Goal: Information Seeking & Learning: Learn about a topic

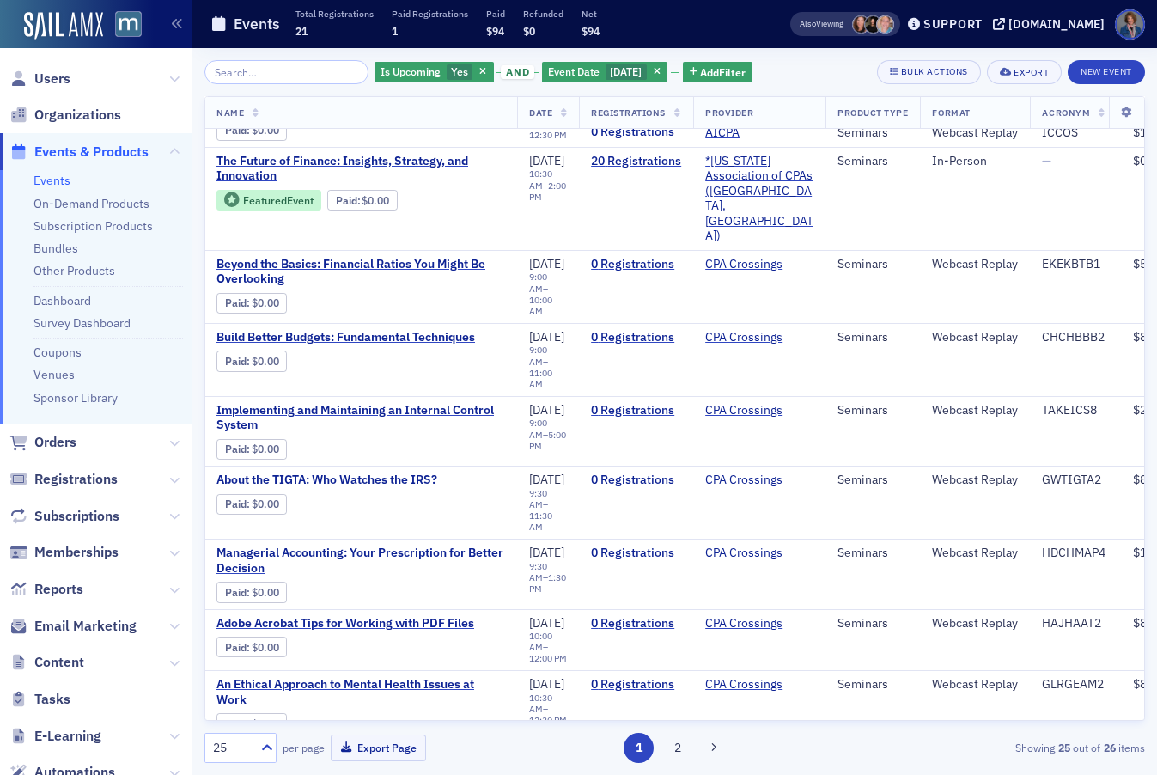
scroll to position [0, 1]
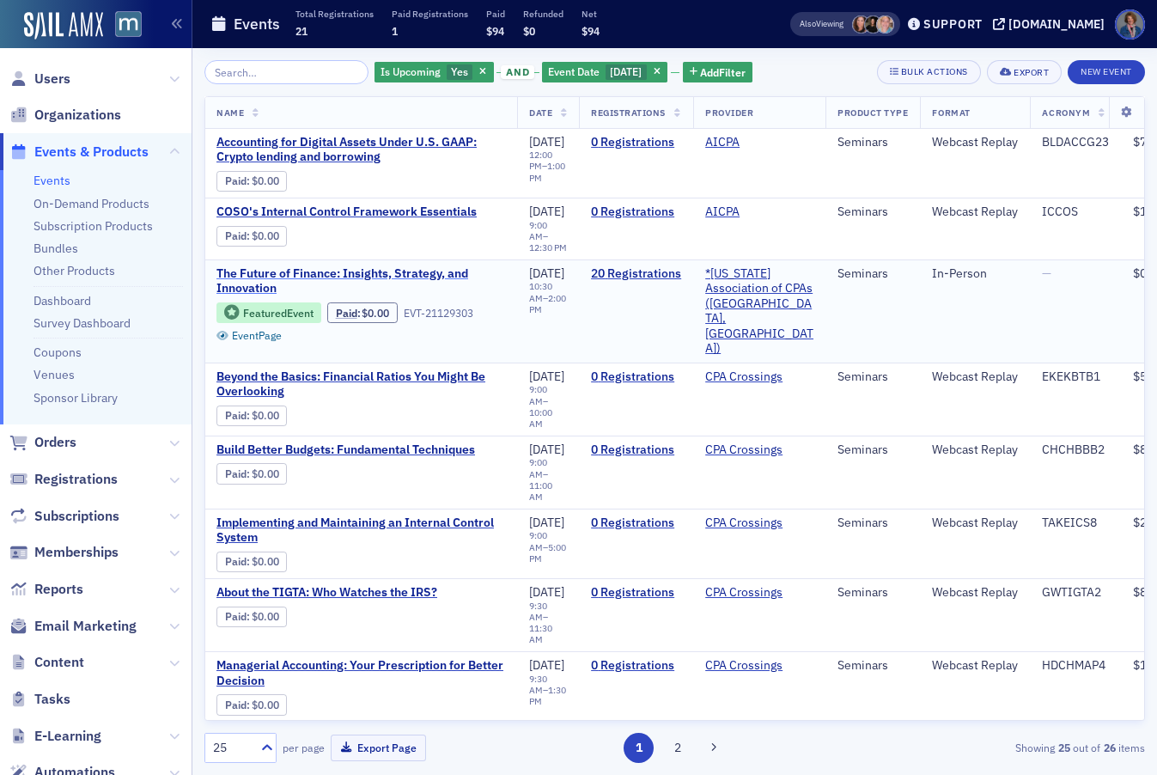
click at [283, 271] on span "The Future of Finance: Insights, Strategy, and Innovation" at bounding box center [360, 281] width 289 height 30
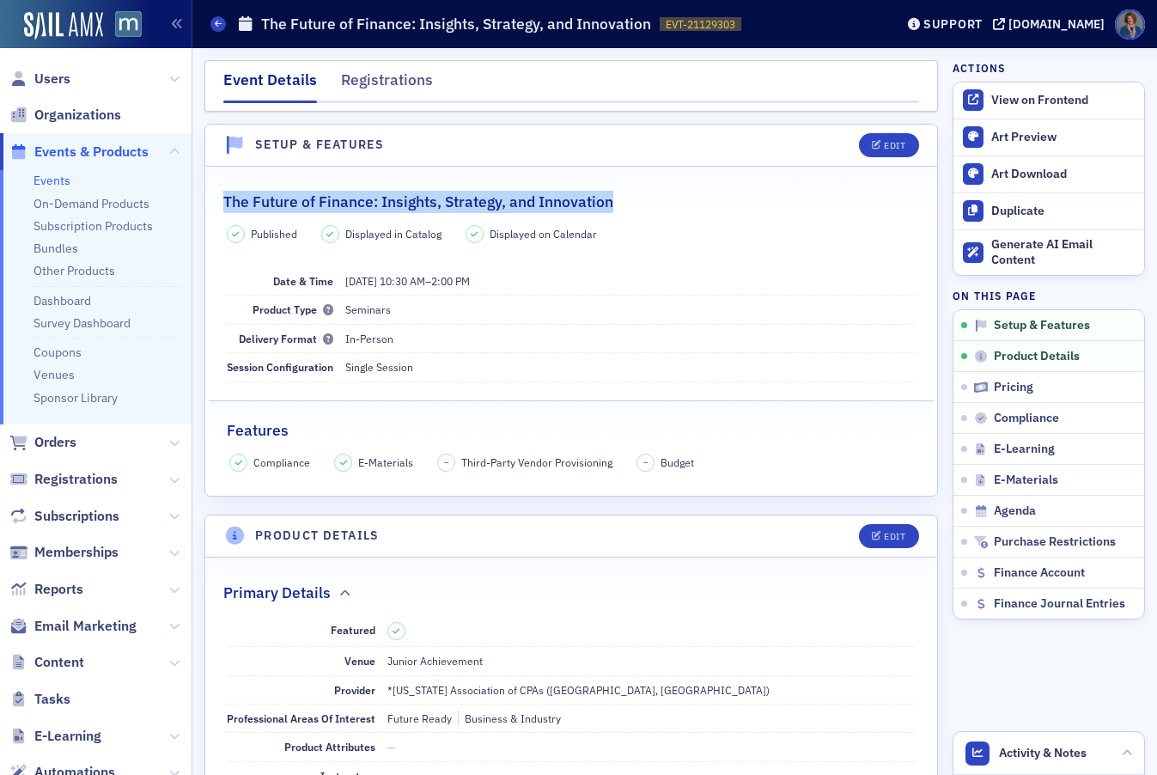
drag, startPoint x: 224, startPoint y: 201, endPoint x: 652, endPoint y: 210, distance: 427.7
click at [652, 210] on div "The Future of Finance: Insights, Strategy, and Innovation" at bounding box center [571, 193] width 696 height 40
copy h2 "The Future of Finance: Insights, Strategy, and Innovation"
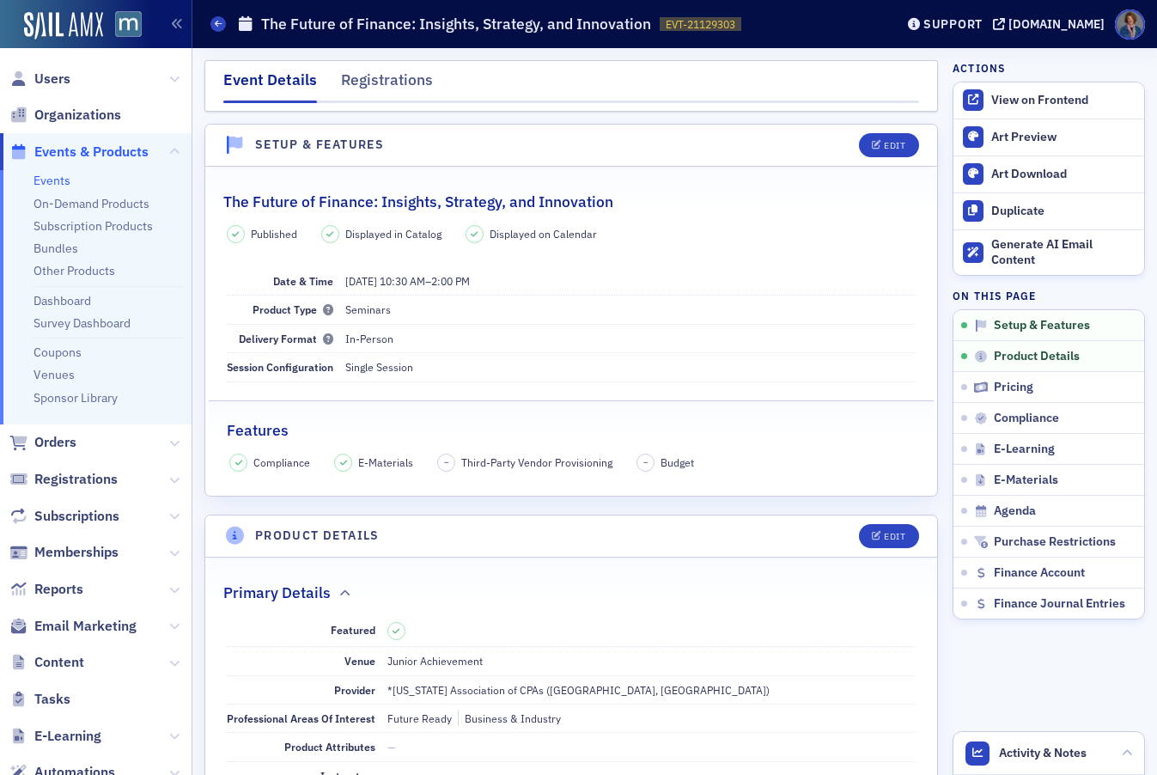
click at [694, 267] on dd "9/29/2025 10:30 AM – 2:00 PM" at bounding box center [630, 280] width 571 height 27
click at [37, 181] on link "Events" at bounding box center [51, 180] width 37 height 15
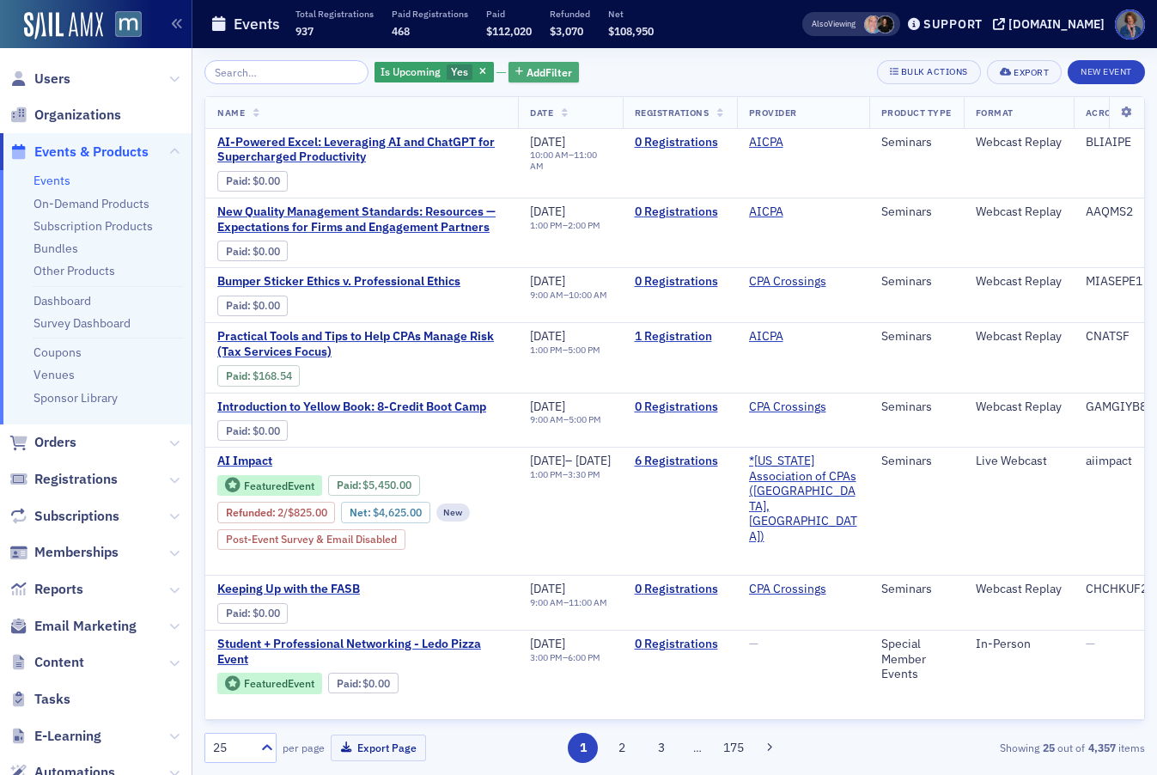
click at [541, 71] on span "Add Filter" at bounding box center [549, 71] width 46 height 15
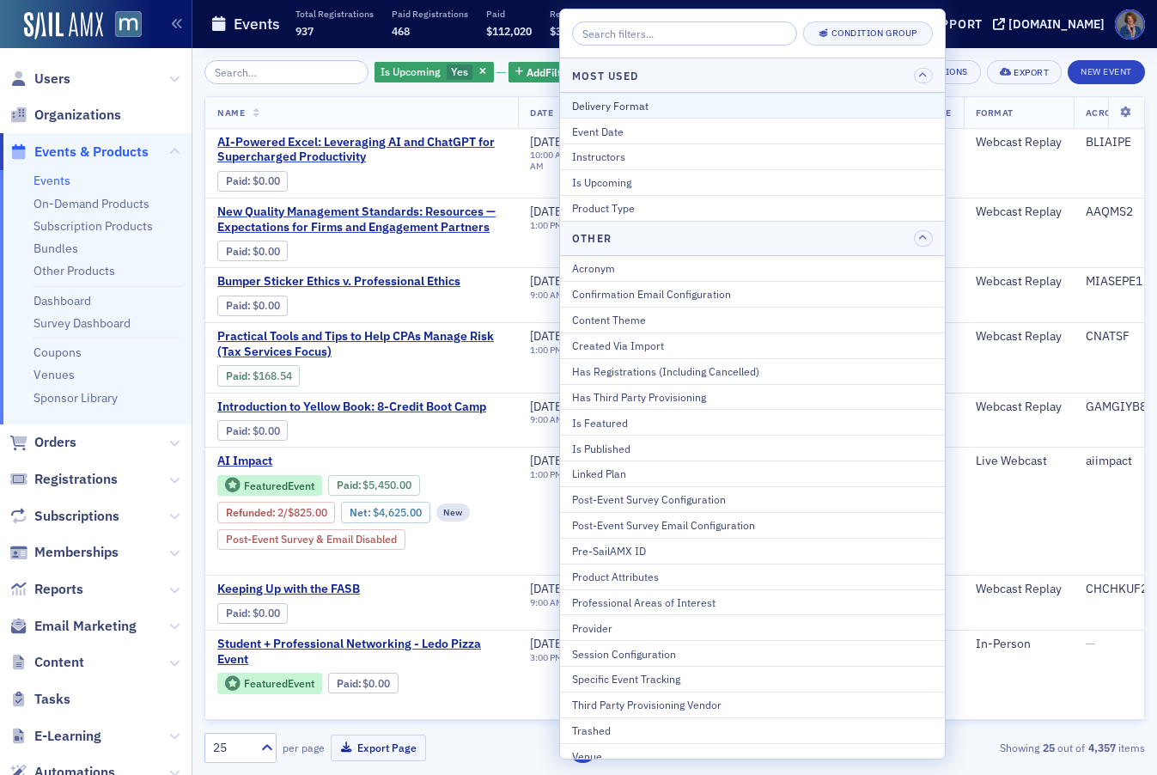
click at [625, 106] on div "Delivery Format" at bounding box center [752, 105] width 361 height 15
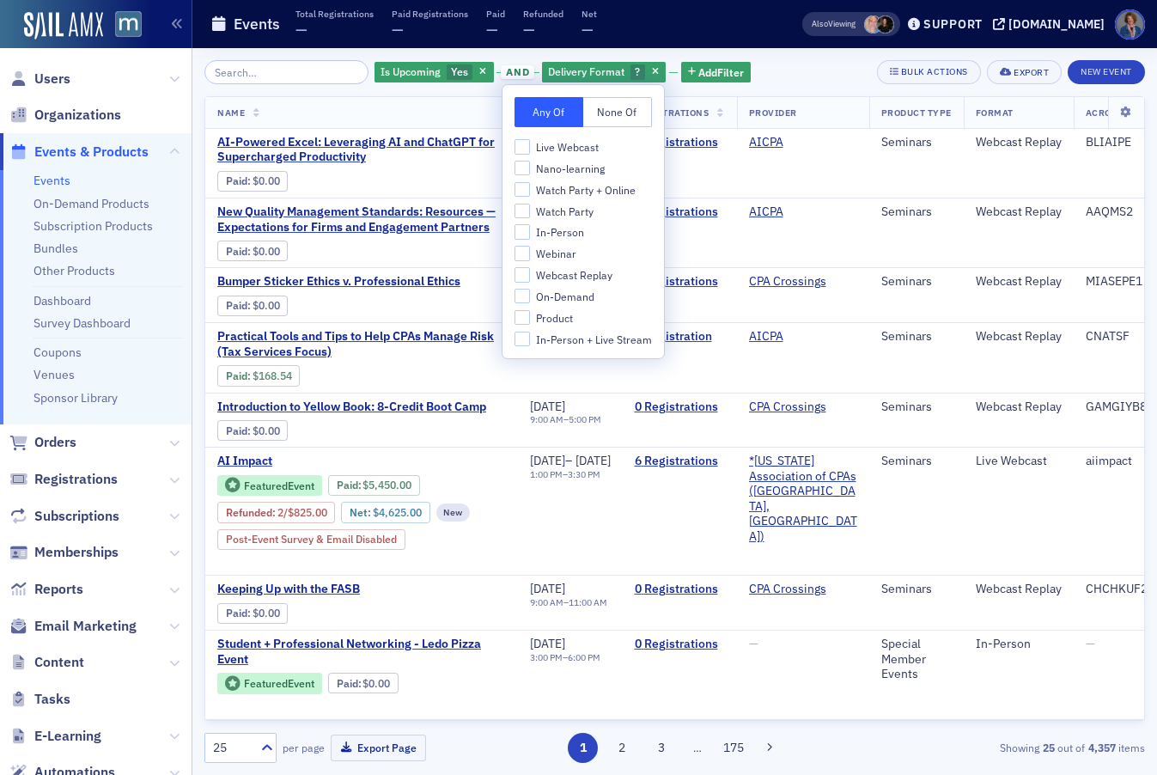
click at [569, 148] on span "Live Webcast" at bounding box center [567, 147] width 63 height 15
click at [530, 148] on input "Live Webcast" at bounding box center [521, 146] width 15 height 15
checkbox input "true"
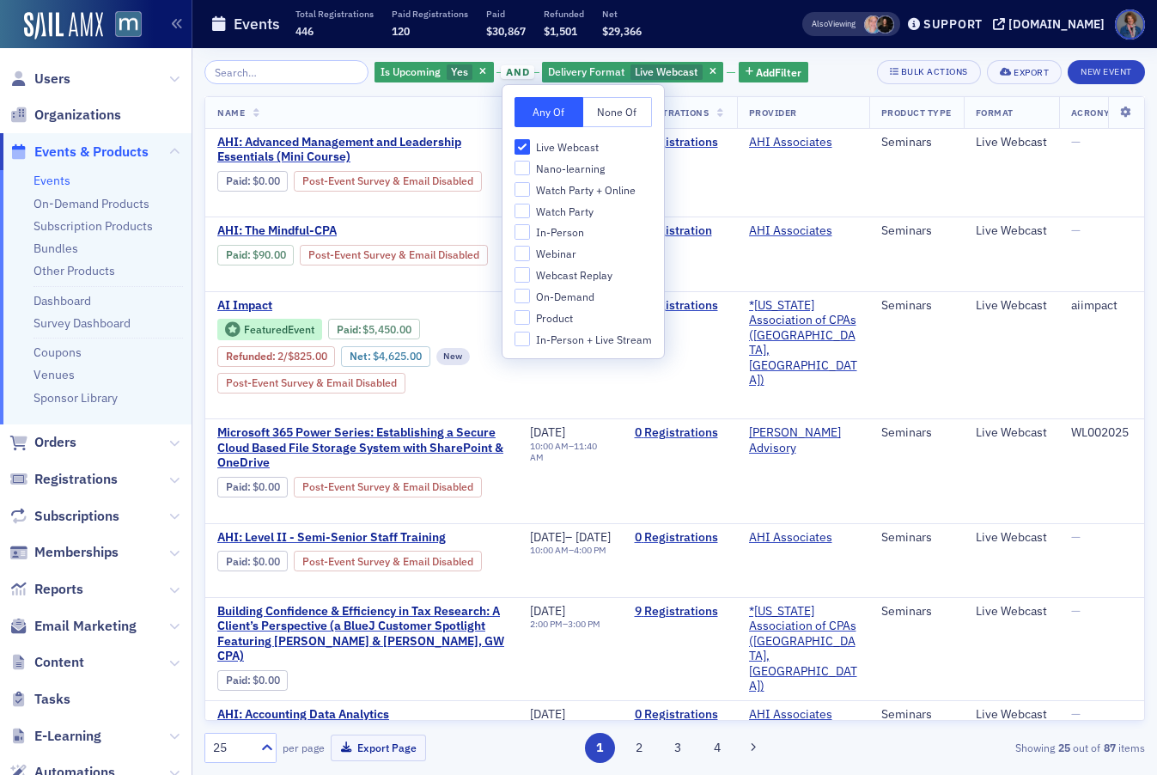
click at [817, 76] on div "Is Upcoming Yes and Delivery Format Live Webcast Add Filter Bulk Actions Export…" at bounding box center [674, 72] width 940 height 24
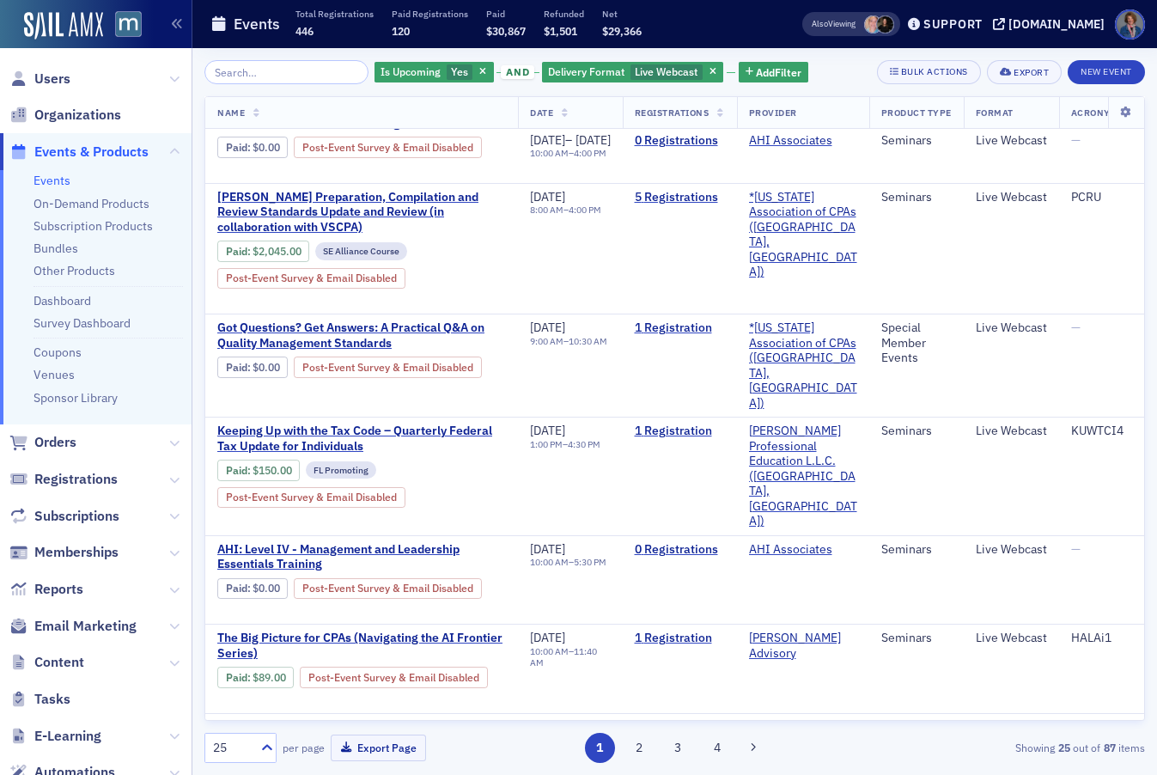
scroll to position [1824, 0]
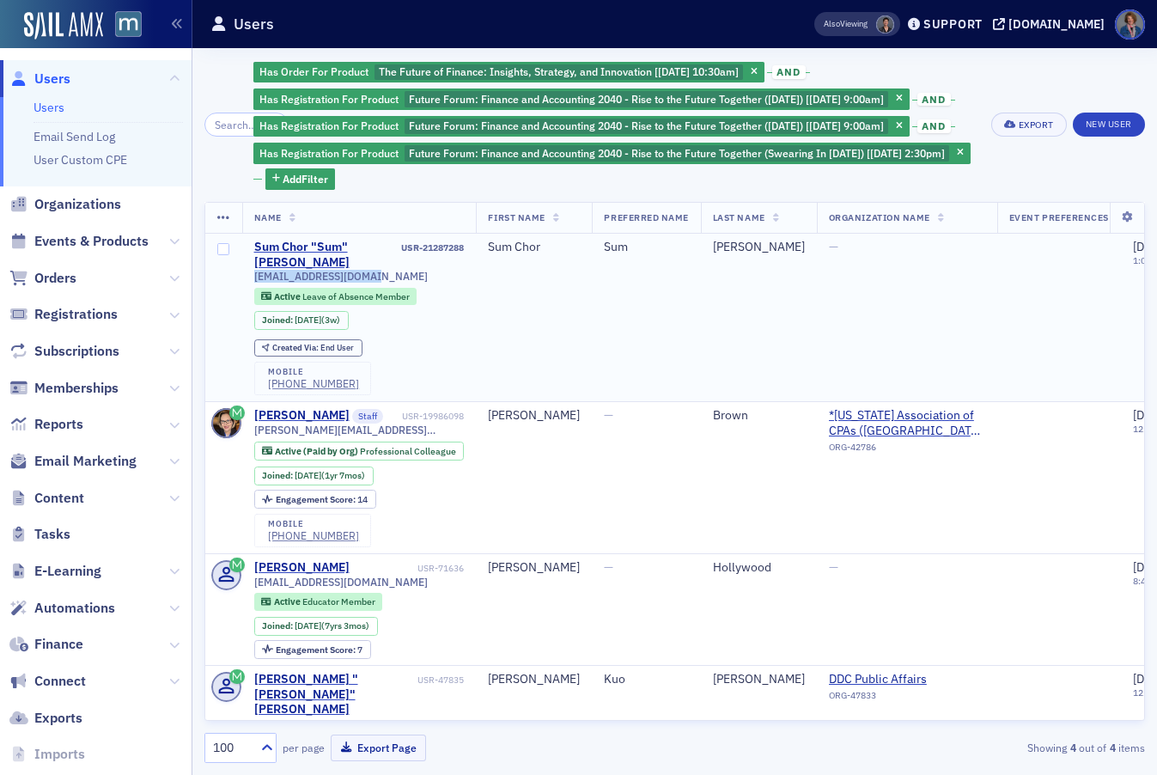
drag, startPoint x: 253, startPoint y: 296, endPoint x: 381, endPoint y: 294, distance: 128.0
click at [383, 283] on div "[EMAIL_ADDRESS][DOMAIN_NAME]" at bounding box center [359, 276] width 210 height 13
copy span "[EMAIL_ADDRESS][DOMAIN_NAME]"
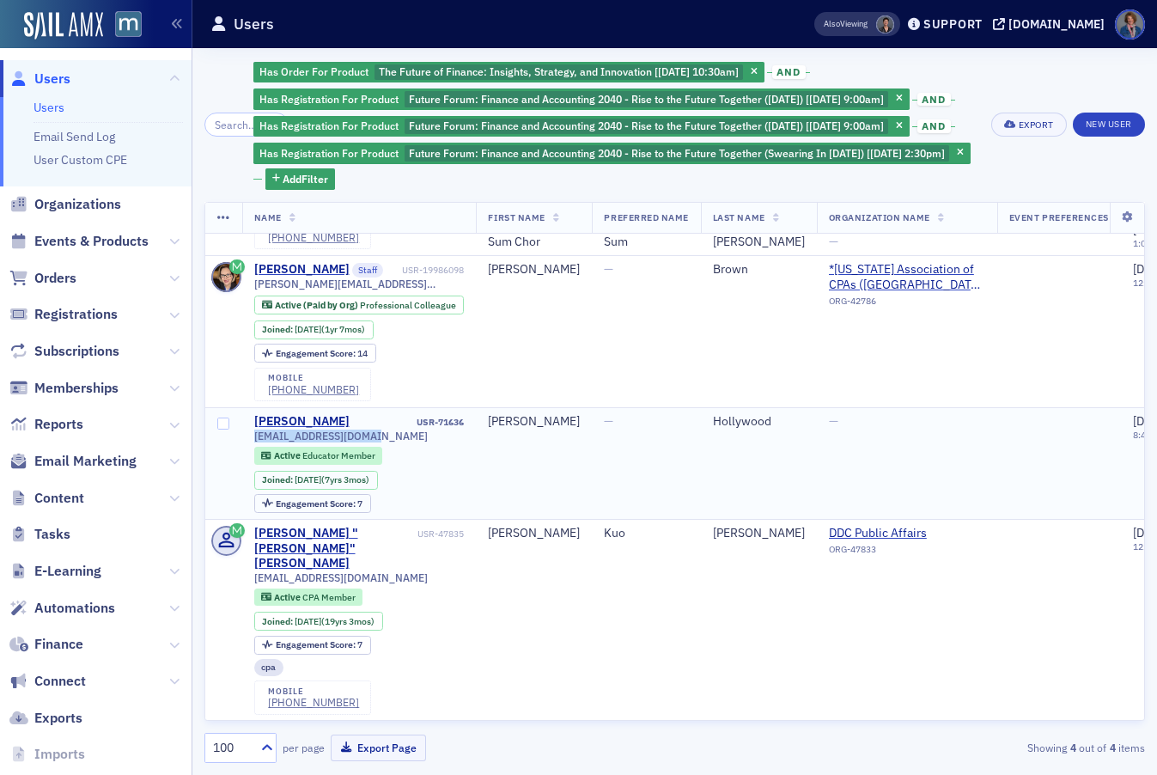
drag, startPoint x: 254, startPoint y: 453, endPoint x: 374, endPoint y: 453, distance: 119.4
click at [374, 442] on div "[EMAIL_ADDRESS][DOMAIN_NAME]" at bounding box center [359, 435] width 210 height 13
copy span "[EMAIL_ADDRESS][DOMAIN_NAME]"
click at [237, 556] on span at bounding box center [226, 541] width 30 height 30
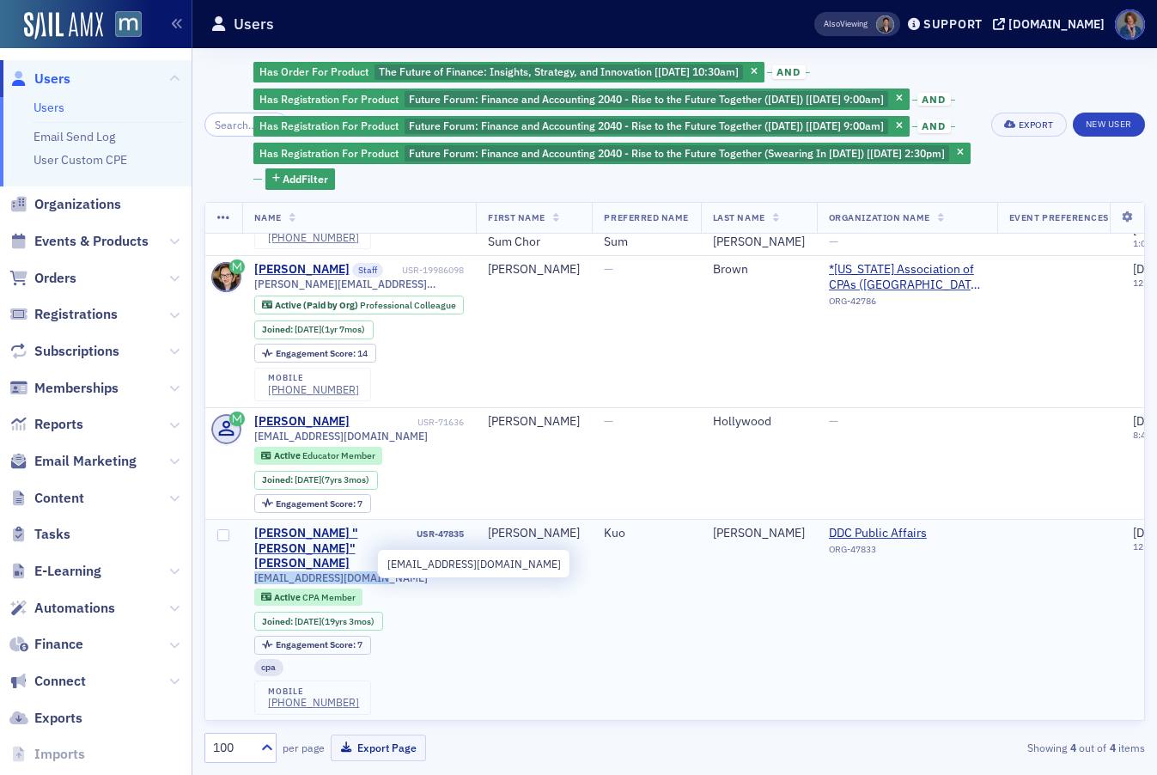
drag, startPoint x: 253, startPoint y: 566, endPoint x: 375, endPoint y: 563, distance: 122.0
click at [375, 571] on span "[EMAIL_ADDRESS][DOMAIN_NAME]" at bounding box center [340, 577] width 173 height 13
copy span "[EMAIL_ADDRESS][DOMAIN_NAME]"
